Goal: Ask a question

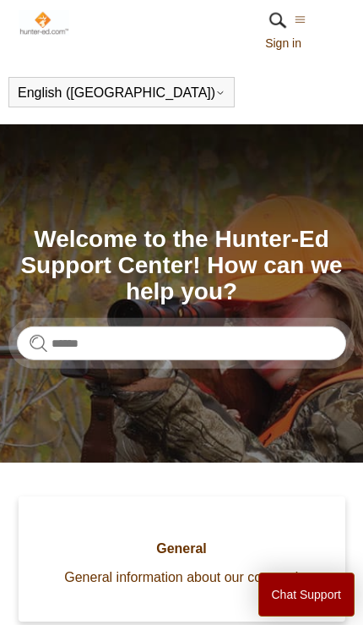
click at [284, 30] on img at bounding box center [277, 20] width 25 height 25
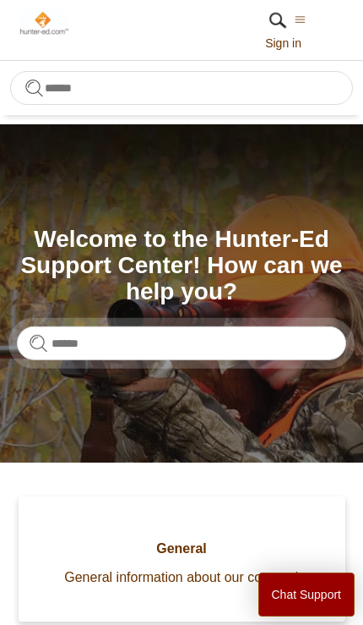
click at [37, 16] on img at bounding box center [45, 22] width 52 height 25
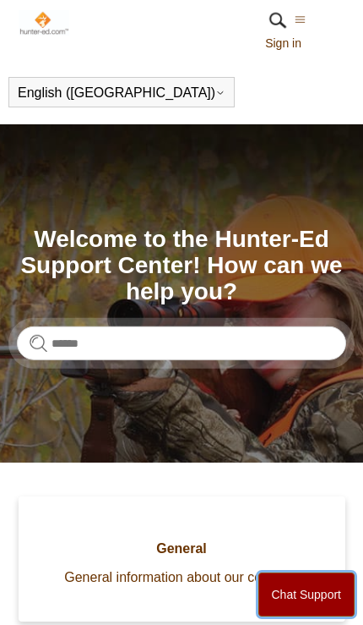
click at [302, 584] on button "Chat Support" at bounding box center [307, 594] width 97 height 44
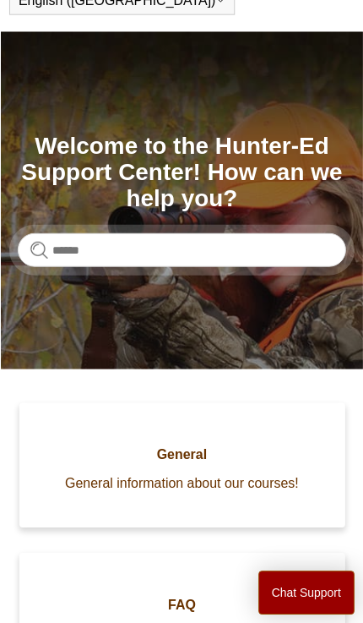
scroll to position [94, 0]
